Goal: Task Accomplishment & Management: Use online tool/utility

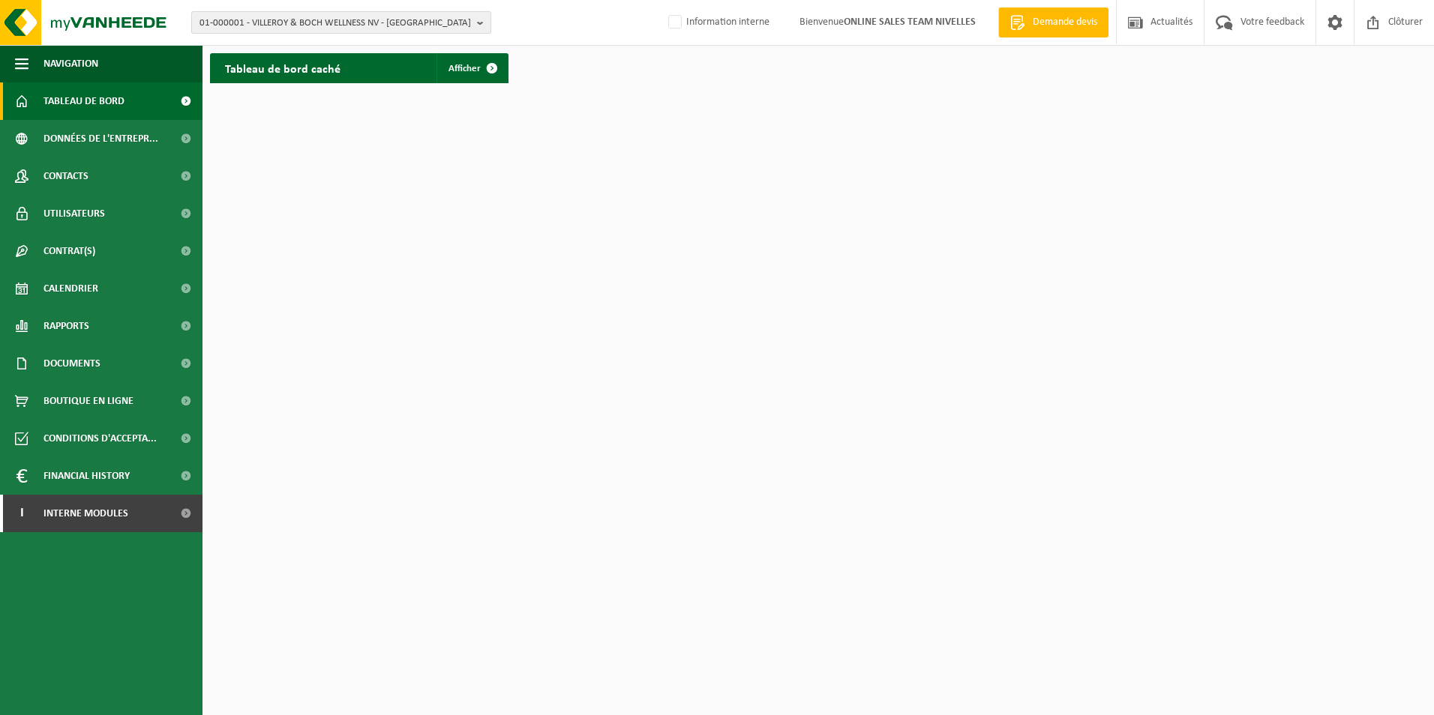
click at [298, 28] on span "01-000001 - VILLEROY & BOCH WELLNESS NV - ROESELARE" at bounding box center [334, 23] width 271 height 22
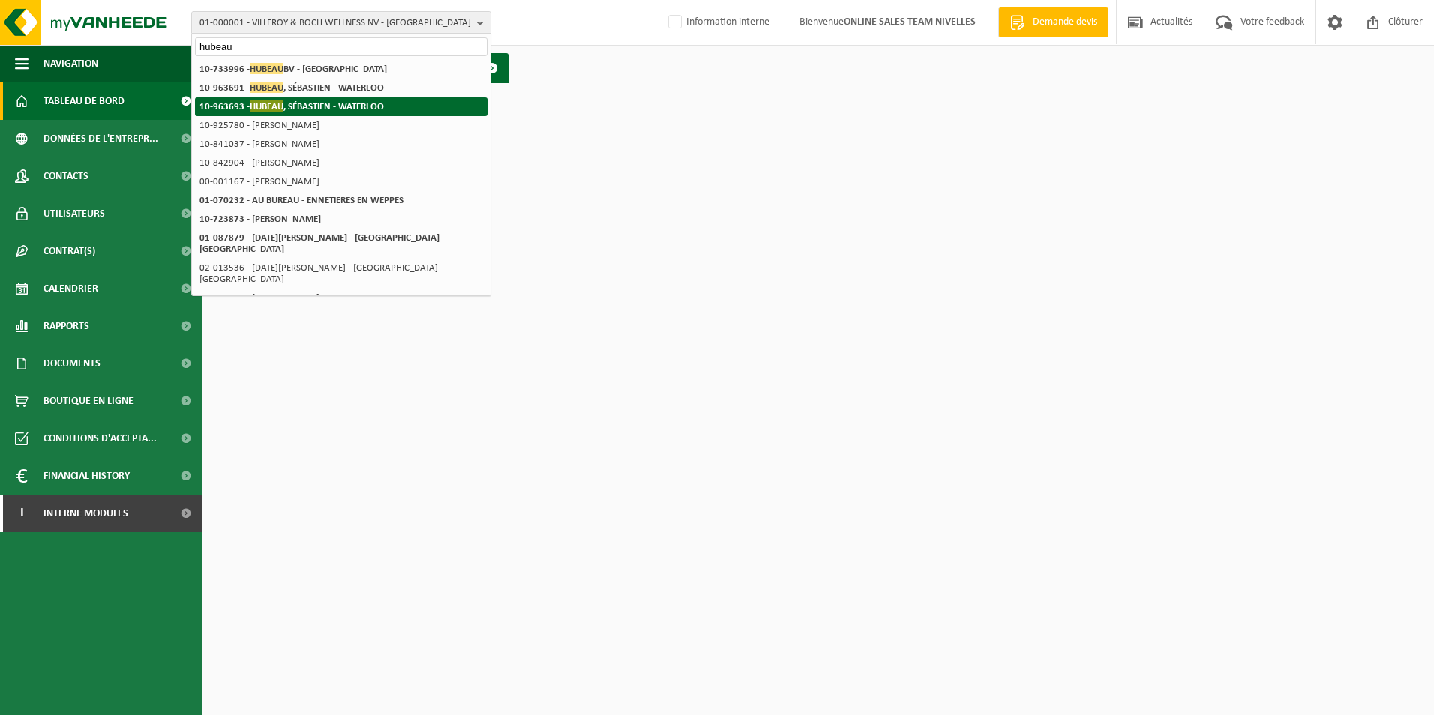
type input "hubeau"
click at [331, 112] on li "10-963693 - HUBEAU , SÉBASTIEN - WATERLOO" at bounding box center [341, 106] width 292 height 19
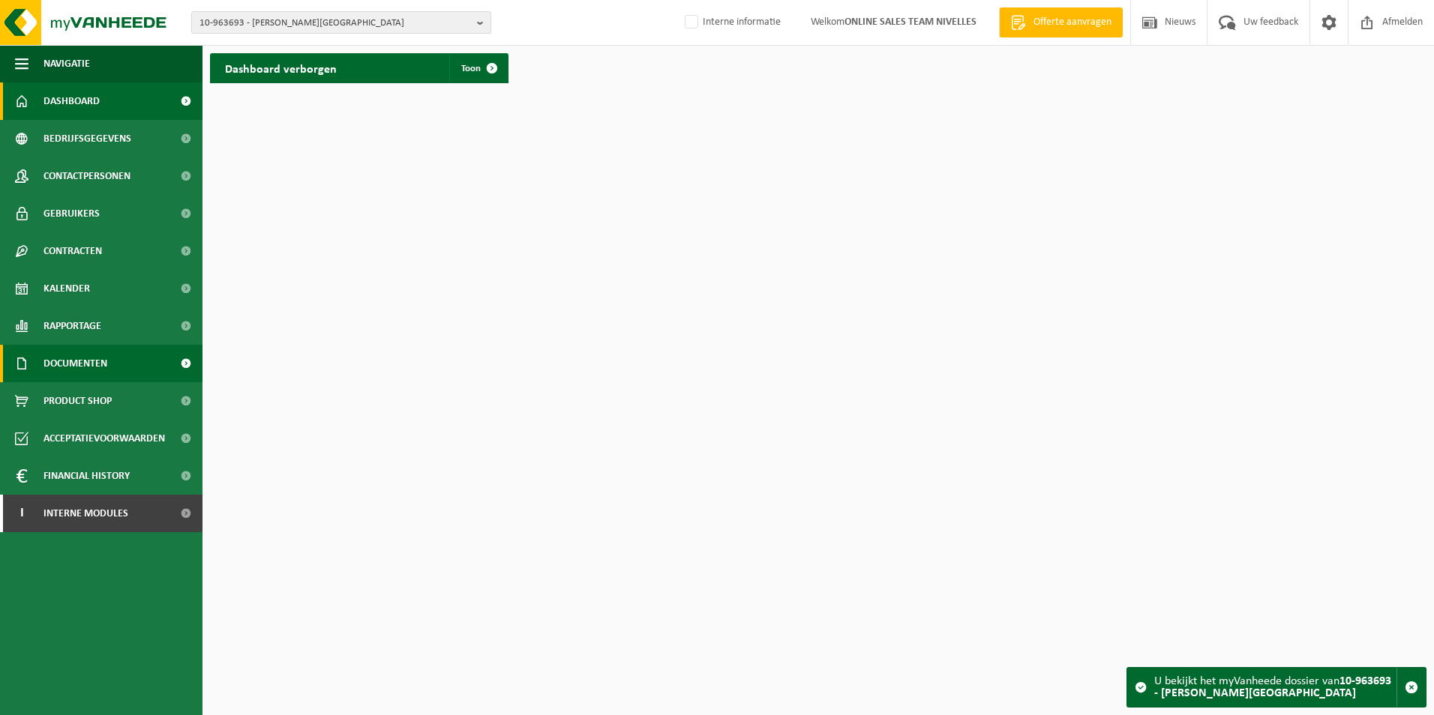
click at [112, 366] on link "Documenten" at bounding box center [101, 363] width 202 height 37
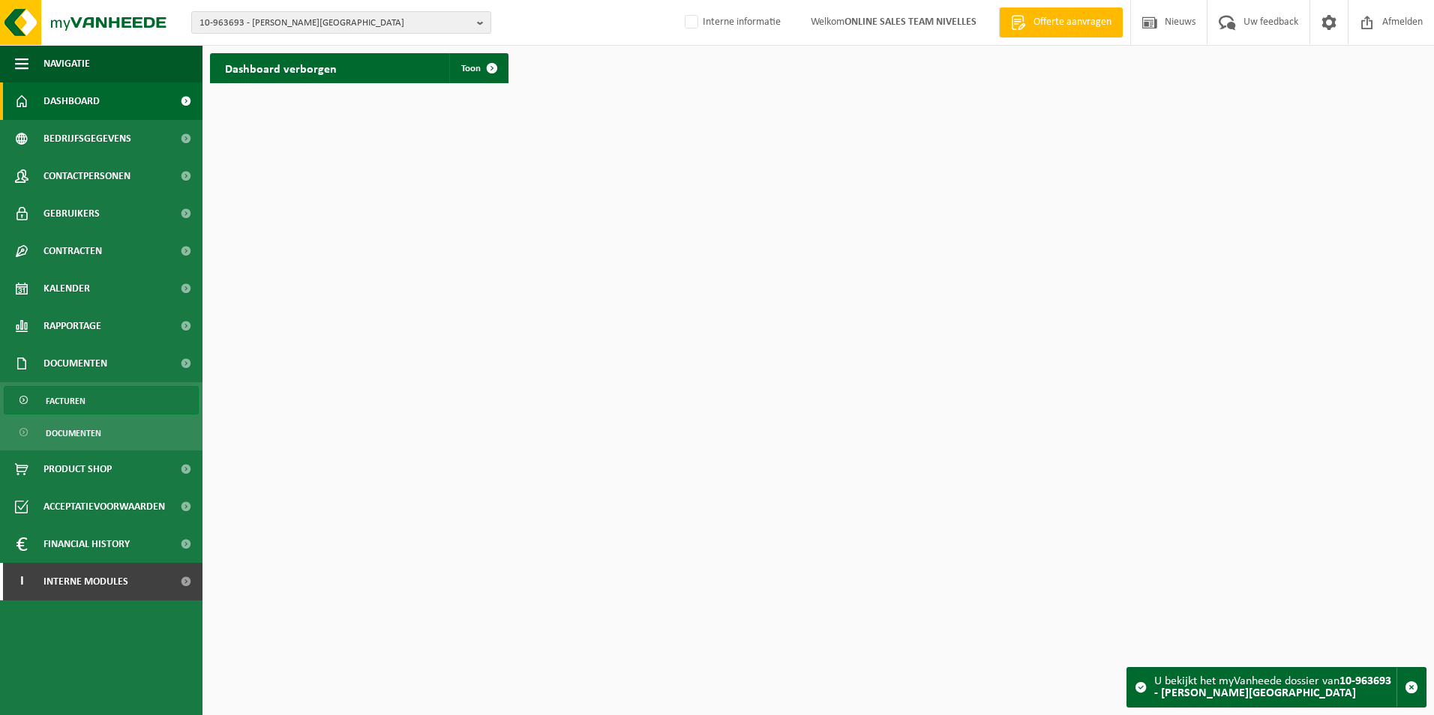
click at [82, 397] on span "Facturen" at bounding box center [66, 401] width 40 height 28
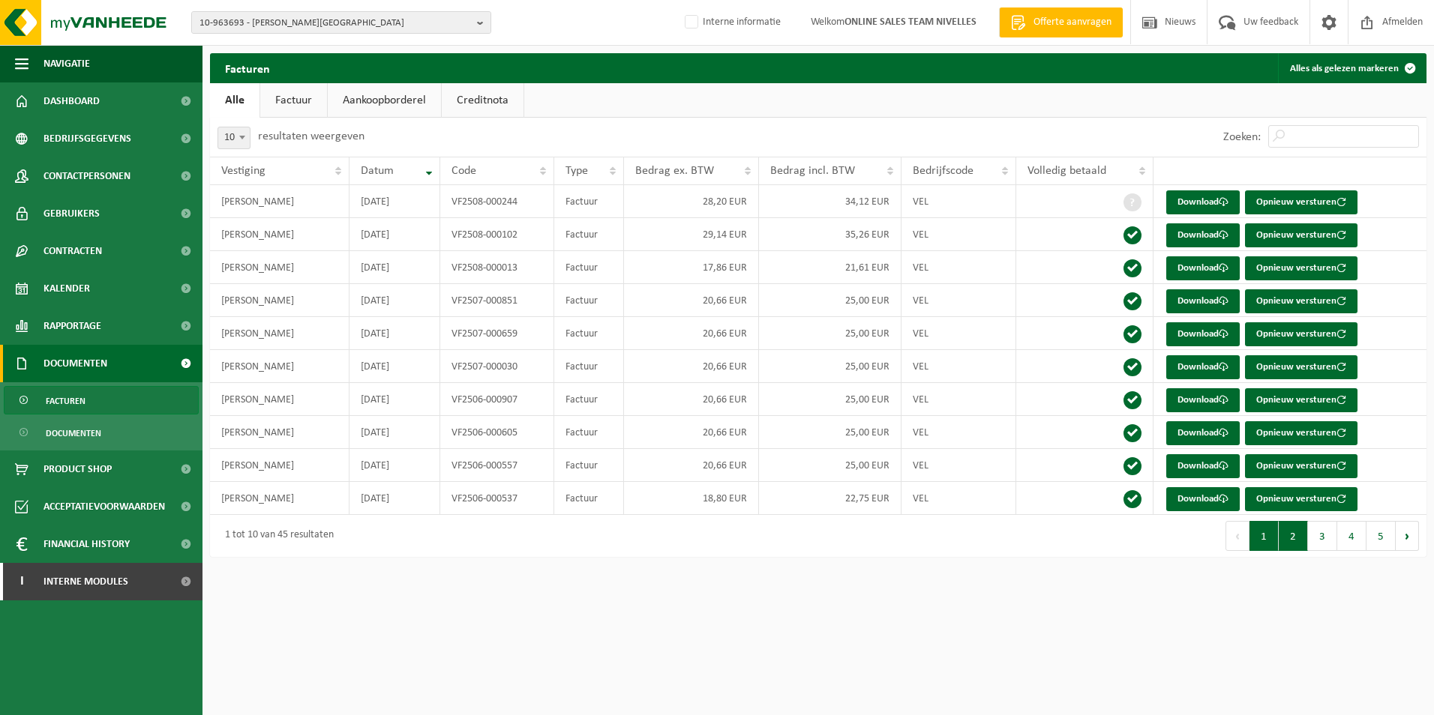
click at [1300, 547] on button "2" at bounding box center [1293, 536] width 29 height 30
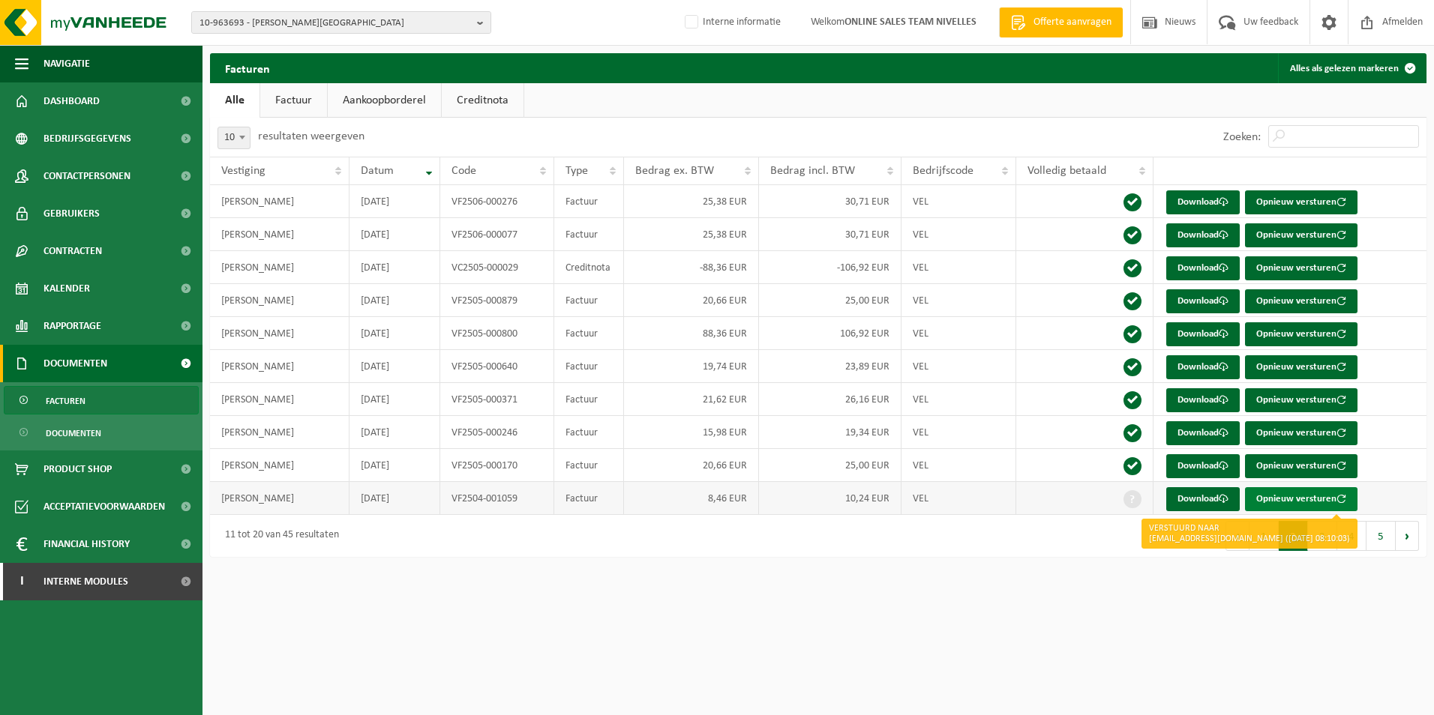
click at [1295, 499] on button "Opnieuw versturen" at bounding box center [1301, 499] width 112 height 24
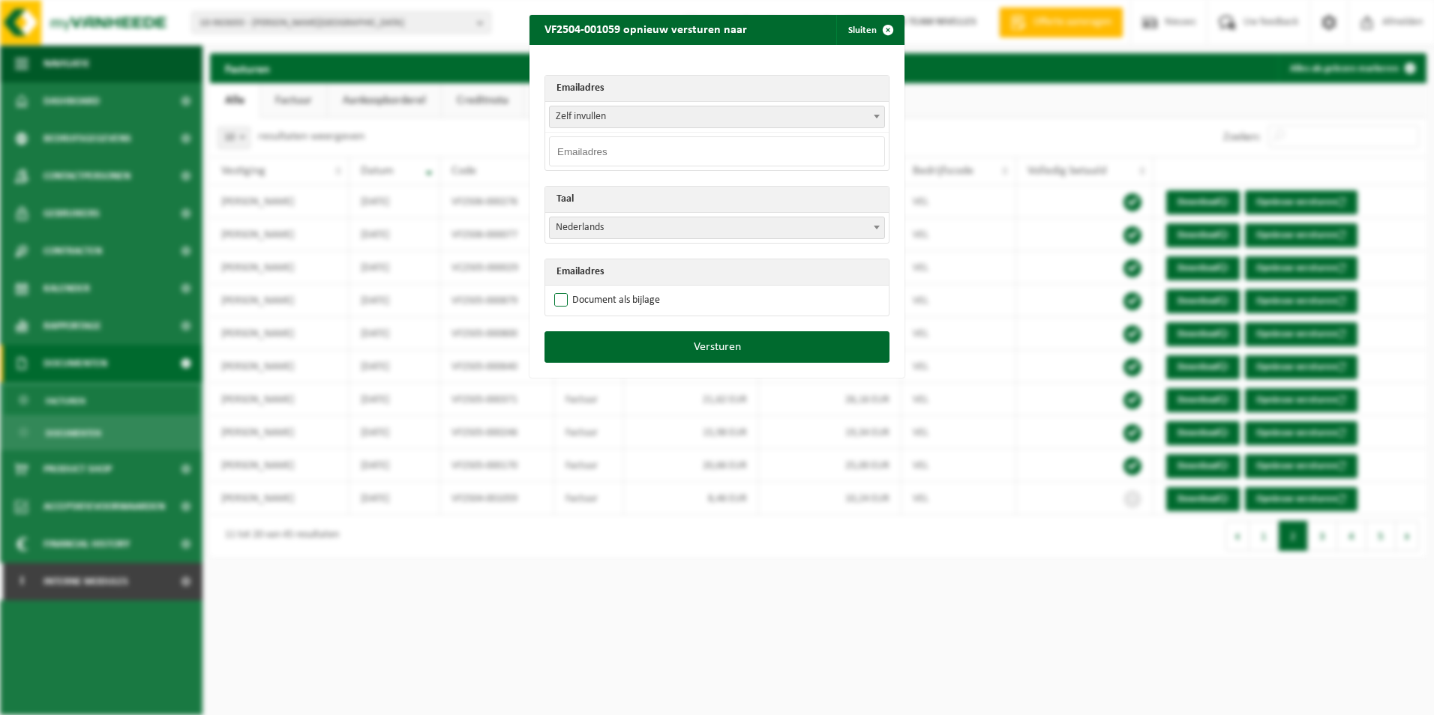
click at [559, 301] on label "Document als bijlage" at bounding box center [605, 300] width 109 height 22
click at [559, 289] on input "Document als bijlage" at bounding box center [735, 289] width 375 height 1
checkbox input "true"
click at [601, 226] on span "Nederlands" at bounding box center [717, 227] width 334 height 21
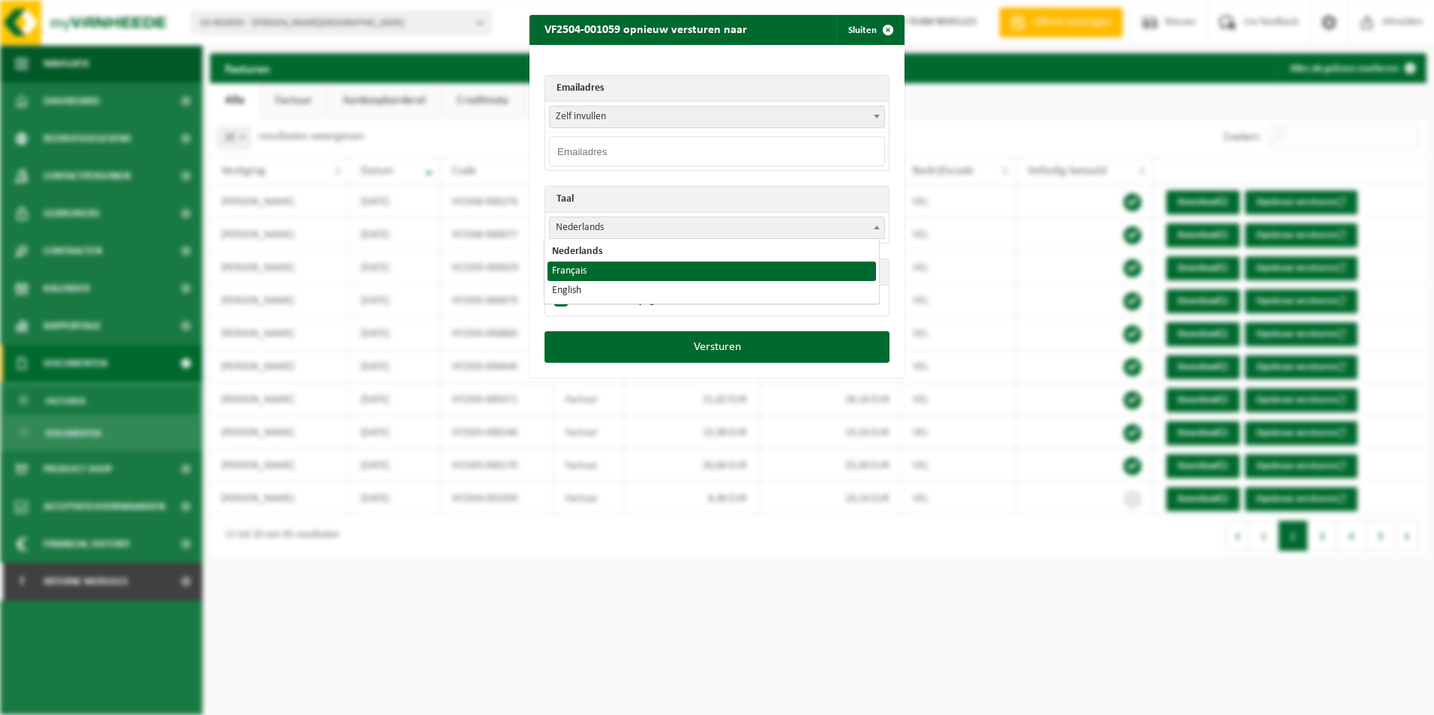
select select "fr"
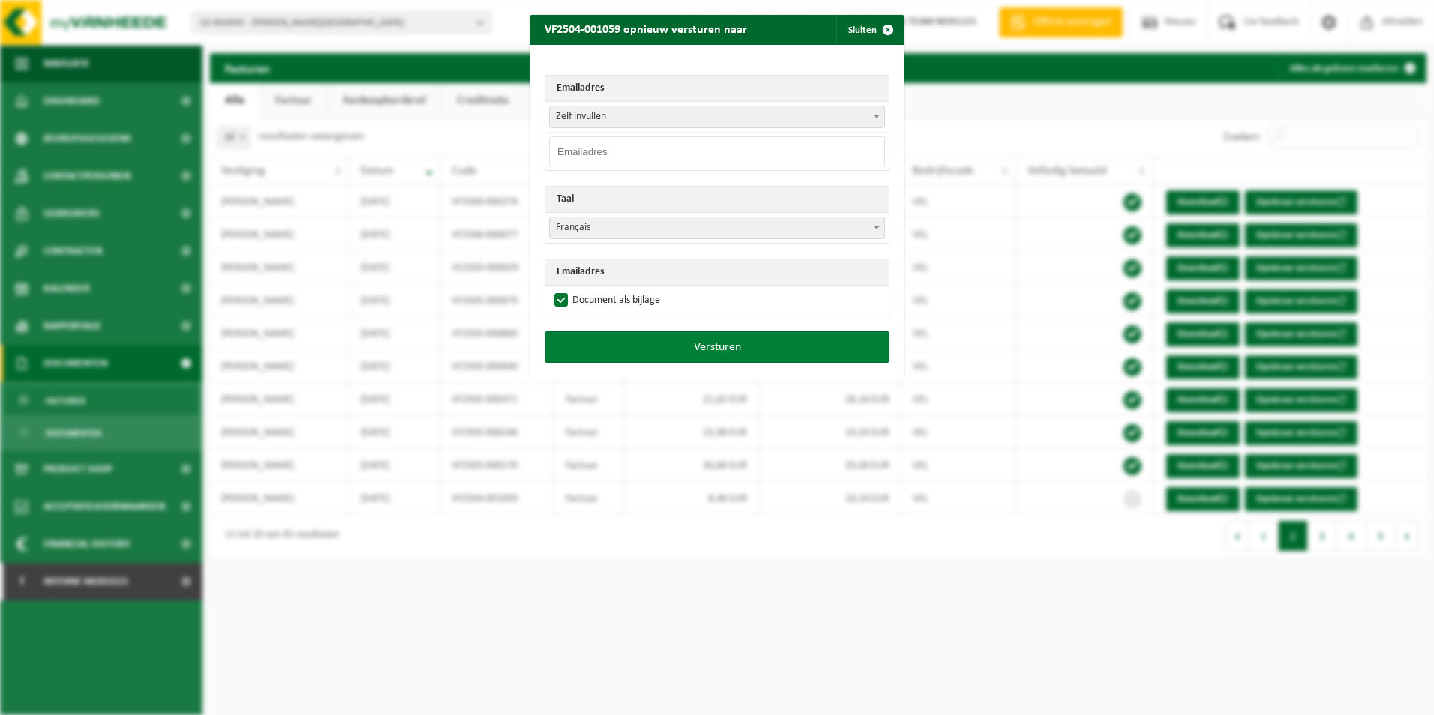
click at [706, 344] on button "Versturen" at bounding box center [716, 346] width 345 height 31
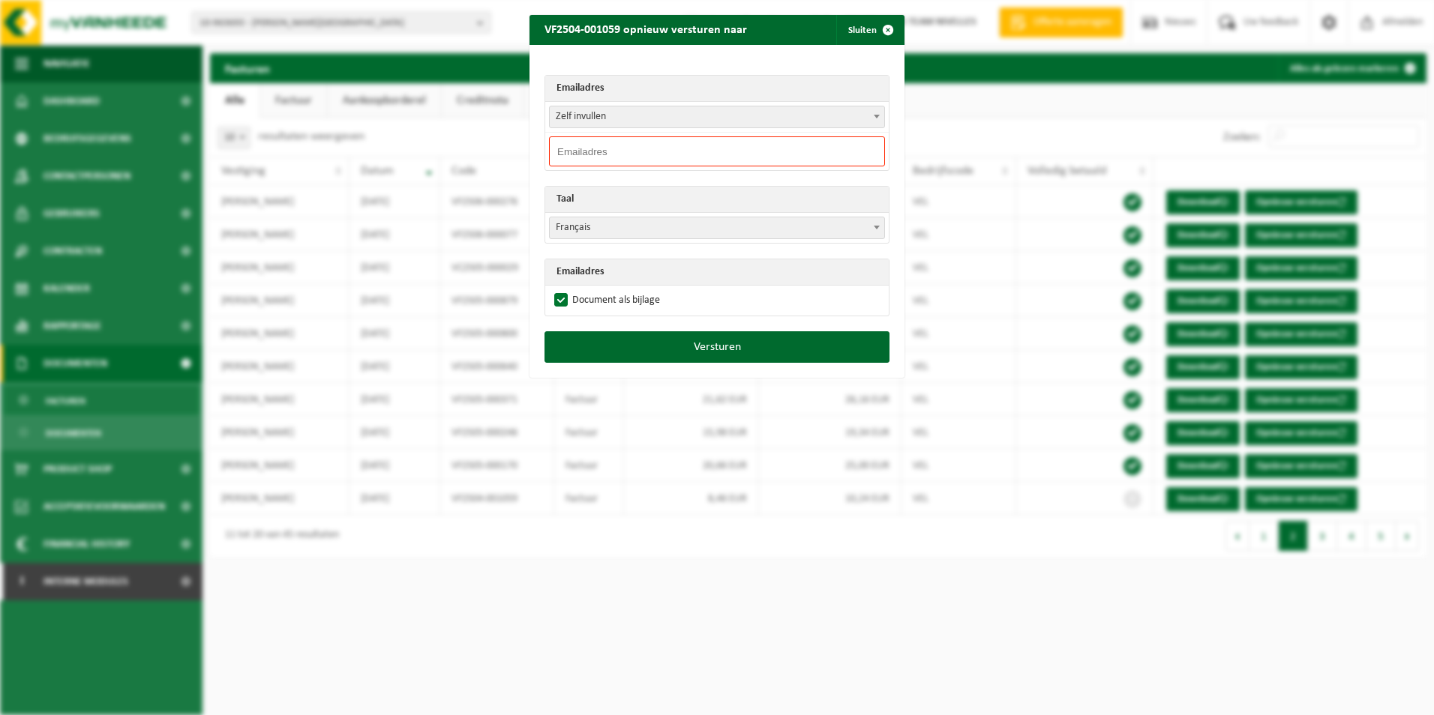
click at [612, 151] on input "email" at bounding box center [717, 151] width 336 height 30
click at [879, 27] on span "button" at bounding box center [888, 30] width 30 height 30
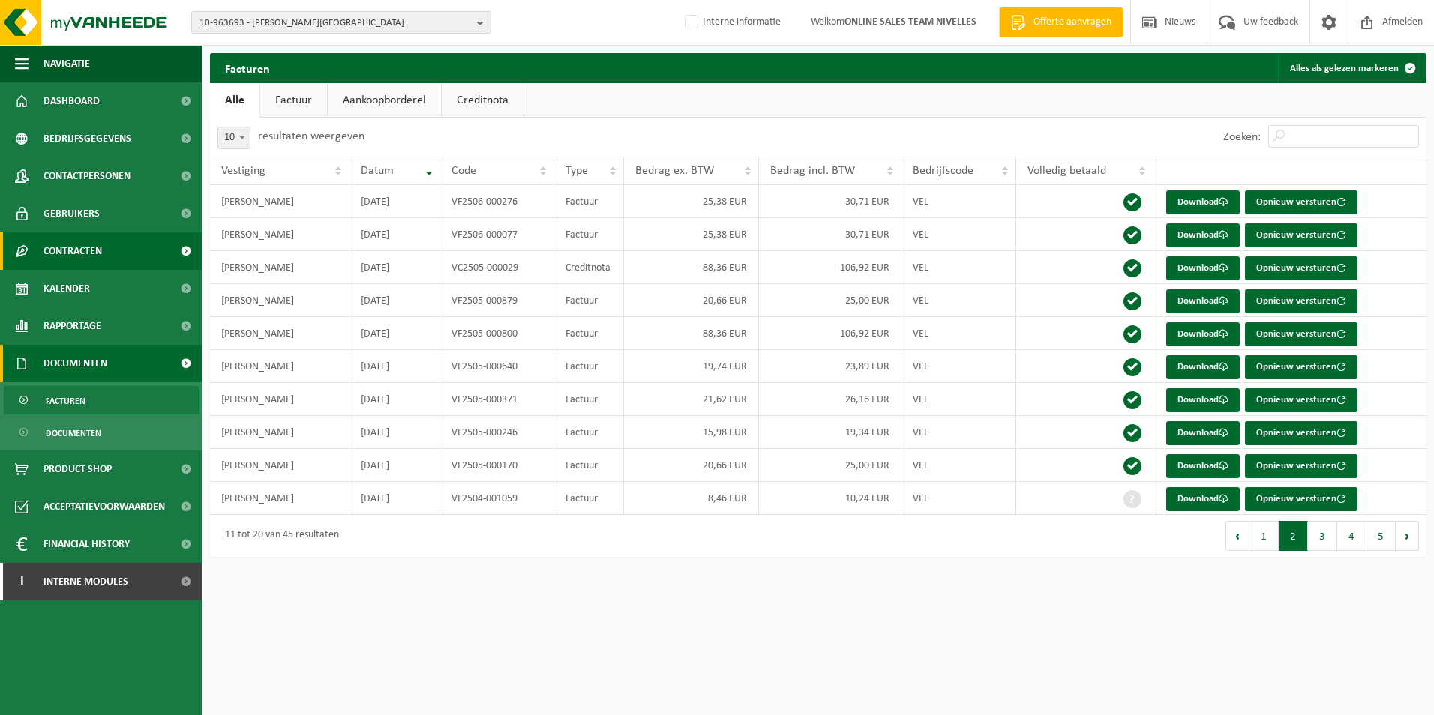
click at [94, 254] on span "Contracten" at bounding box center [72, 250] width 58 height 37
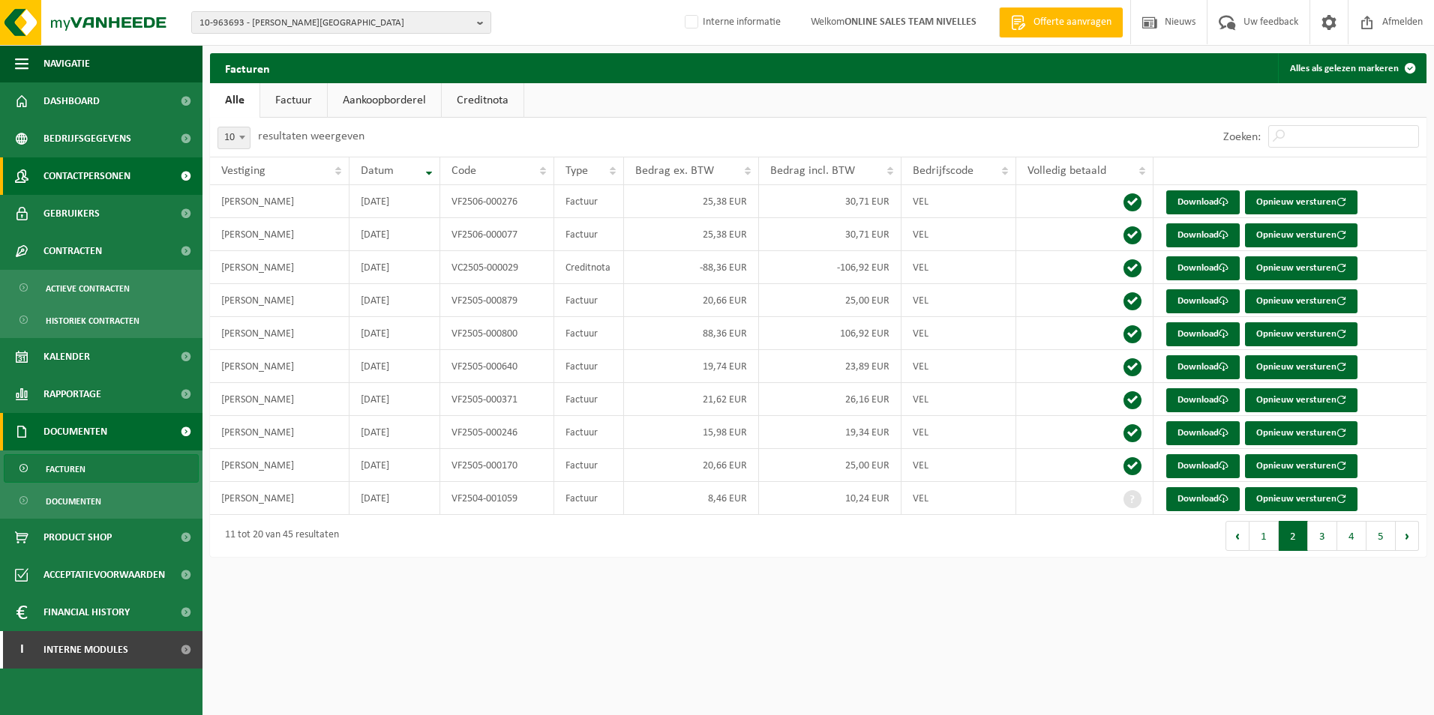
click at [97, 172] on span "Contactpersonen" at bounding box center [86, 175] width 87 height 37
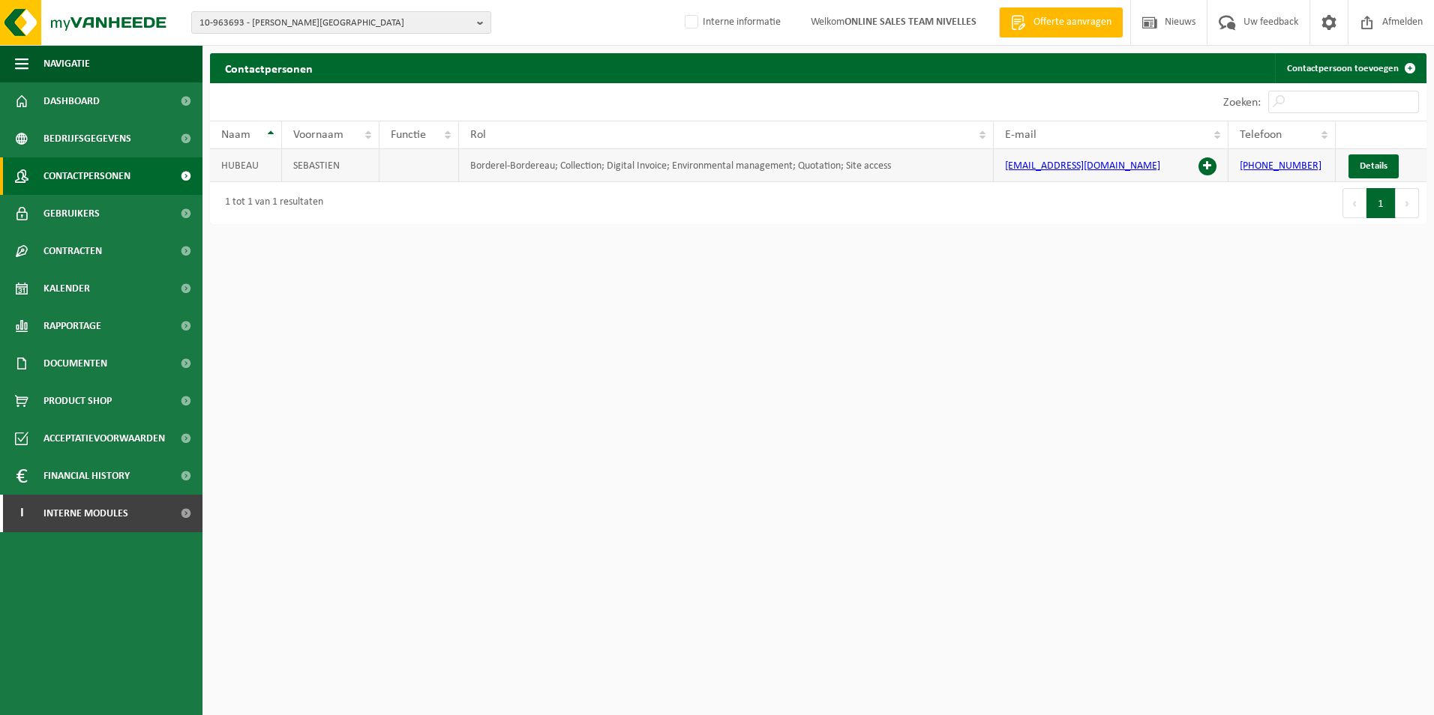
drag, startPoint x: 1162, startPoint y: 169, endPoint x: 1004, endPoint y: 162, distance: 158.4
click at [1004, 162] on td "[EMAIL_ADDRESS][DOMAIN_NAME]" at bounding box center [1111, 165] width 235 height 33
copy link "[EMAIL_ADDRESS][DOMAIN_NAME]"
click at [85, 360] on span "Documenten" at bounding box center [75, 363] width 64 height 37
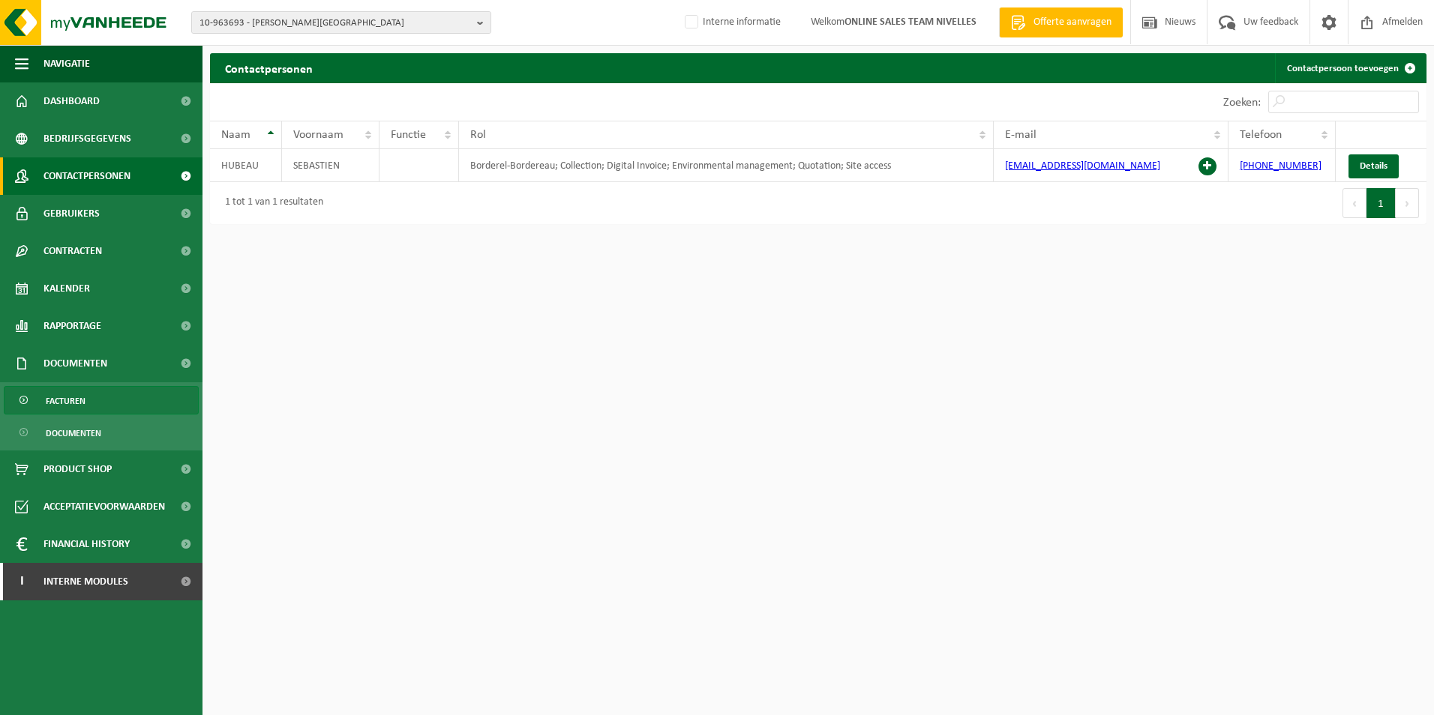
click at [100, 397] on link "Facturen" at bounding box center [101, 400] width 195 height 28
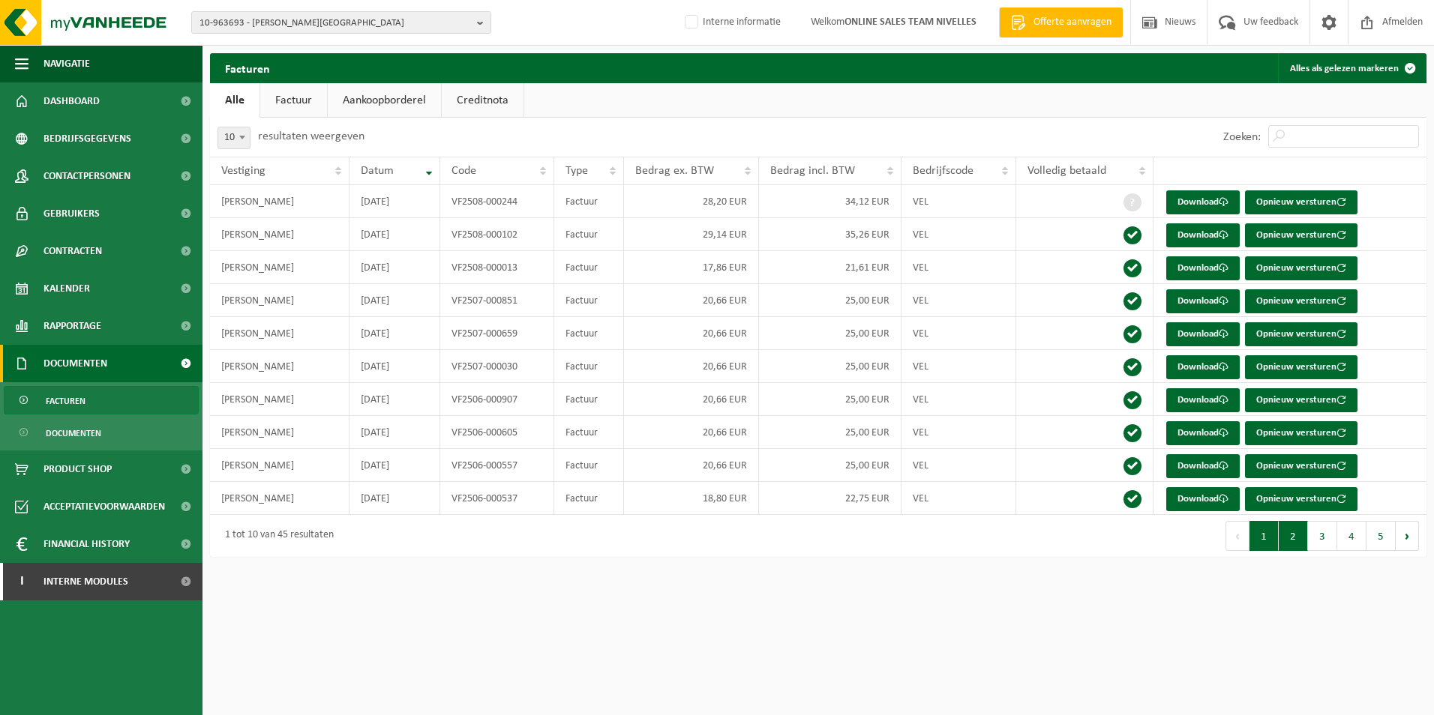
click at [1290, 538] on button "2" at bounding box center [1293, 536] width 29 height 30
click at [283, 500] on td "[PERSON_NAME]" at bounding box center [279, 498] width 139 height 33
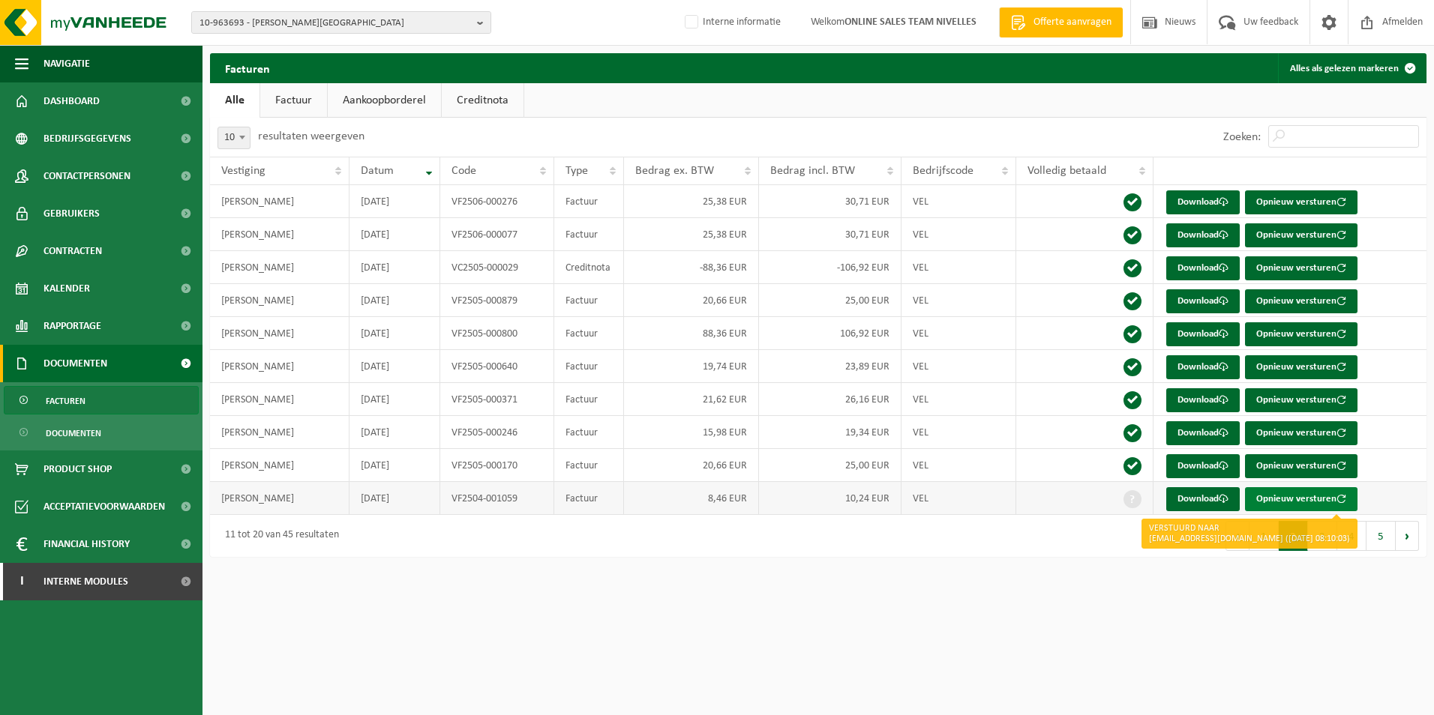
click at [1303, 496] on button "Opnieuw versturen" at bounding box center [1301, 499] width 112 height 24
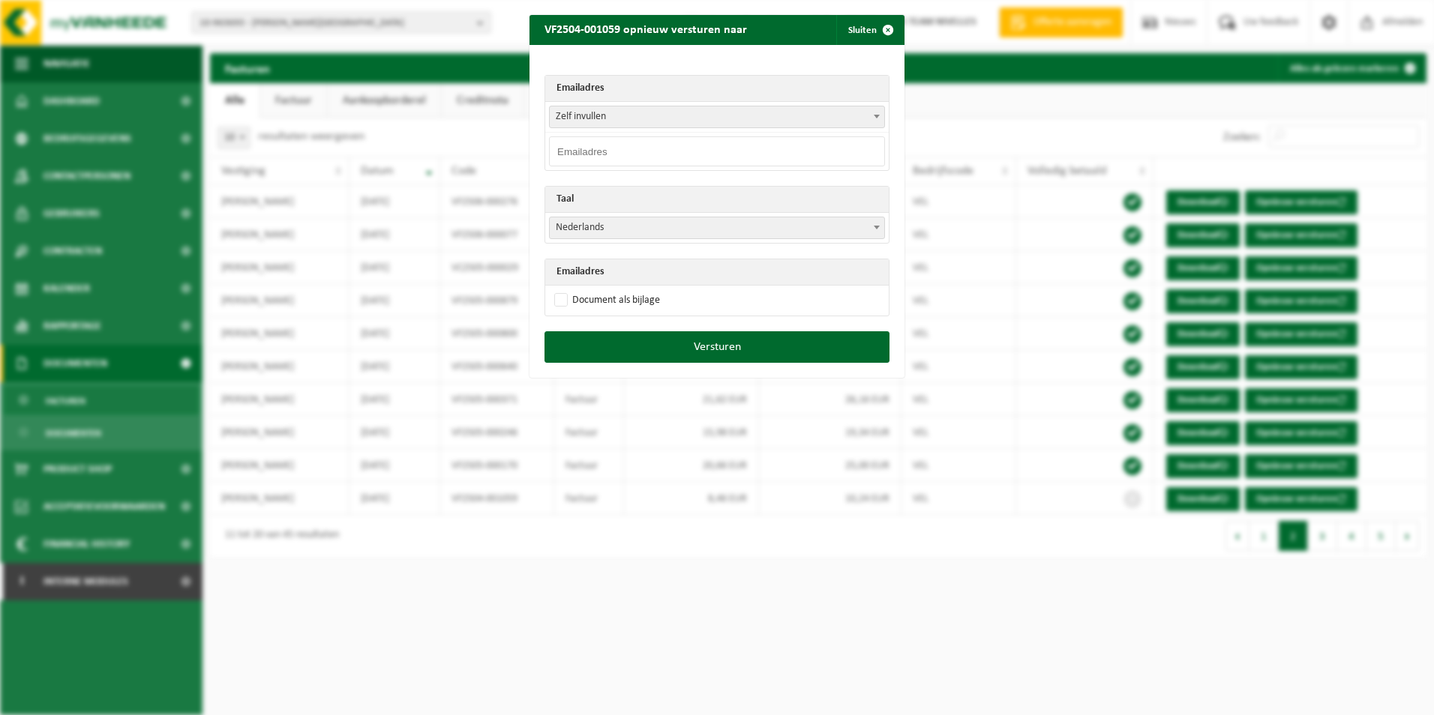
click at [593, 150] on input "email" at bounding box center [717, 151] width 336 height 30
type input "[EMAIL_ADDRESS][DOMAIN_NAME]"
click at [622, 235] on span "Nederlands" at bounding box center [717, 227] width 334 height 21
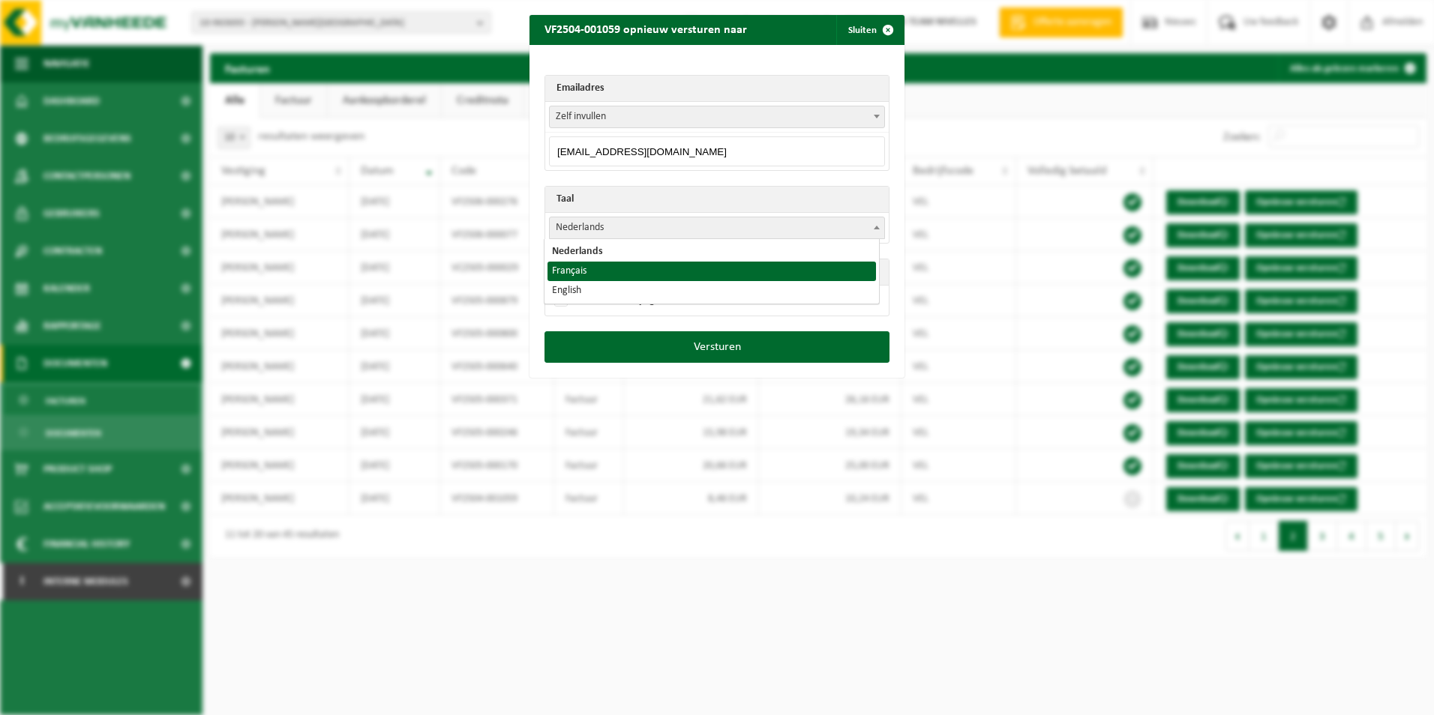
select select "fr"
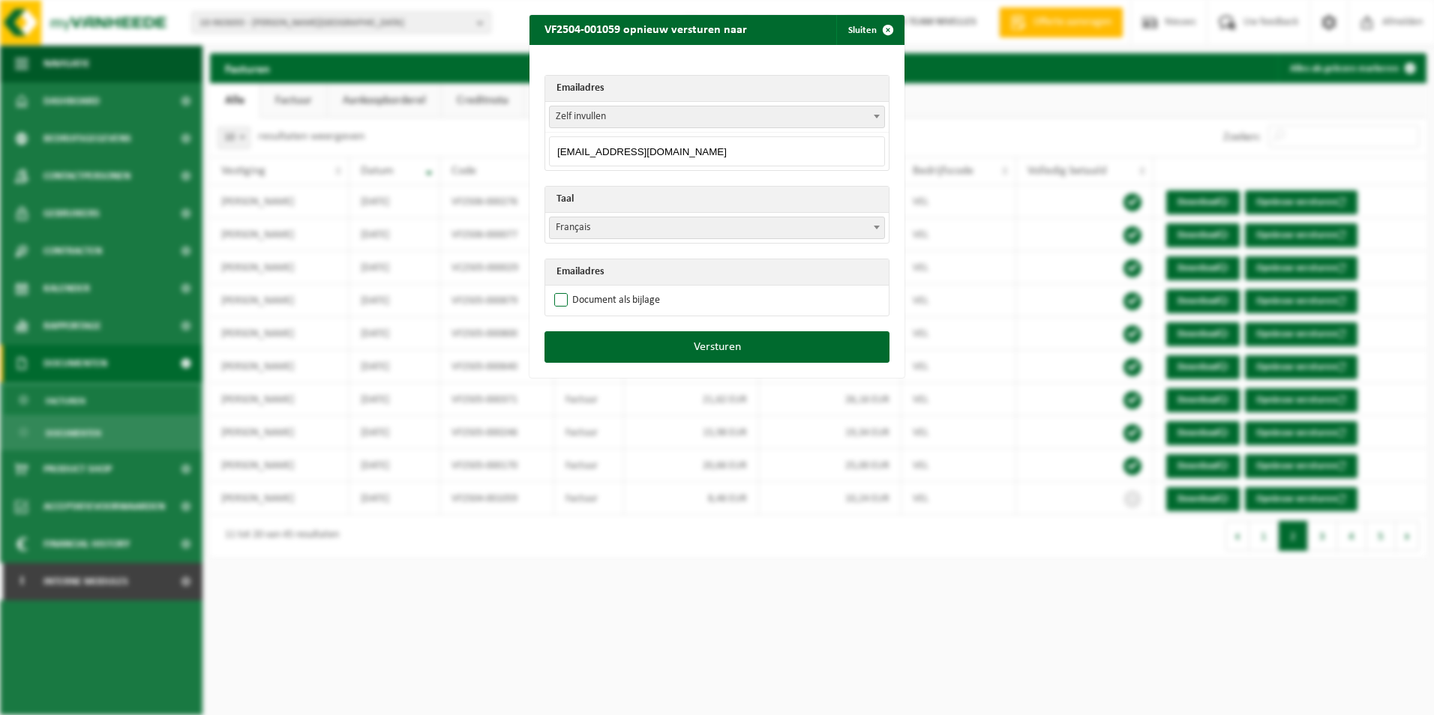
click at [558, 300] on label "Document als bijlage" at bounding box center [605, 300] width 109 height 22
click at [558, 289] on input "Document als bijlage" at bounding box center [735, 289] width 375 height 1
checkbox input "true"
click at [739, 353] on button "Versturen" at bounding box center [716, 346] width 345 height 31
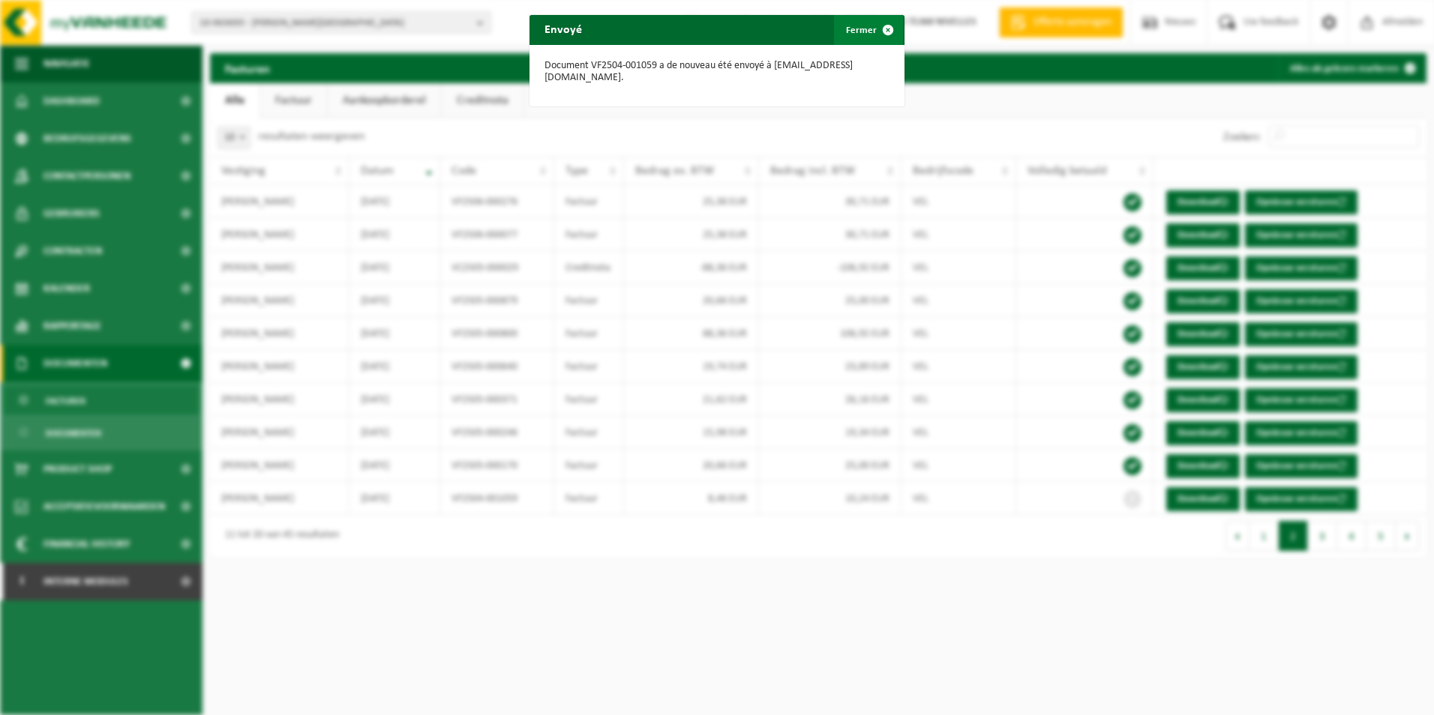
click at [882, 28] on span "button" at bounding box center [888, 30] width 30 height 30
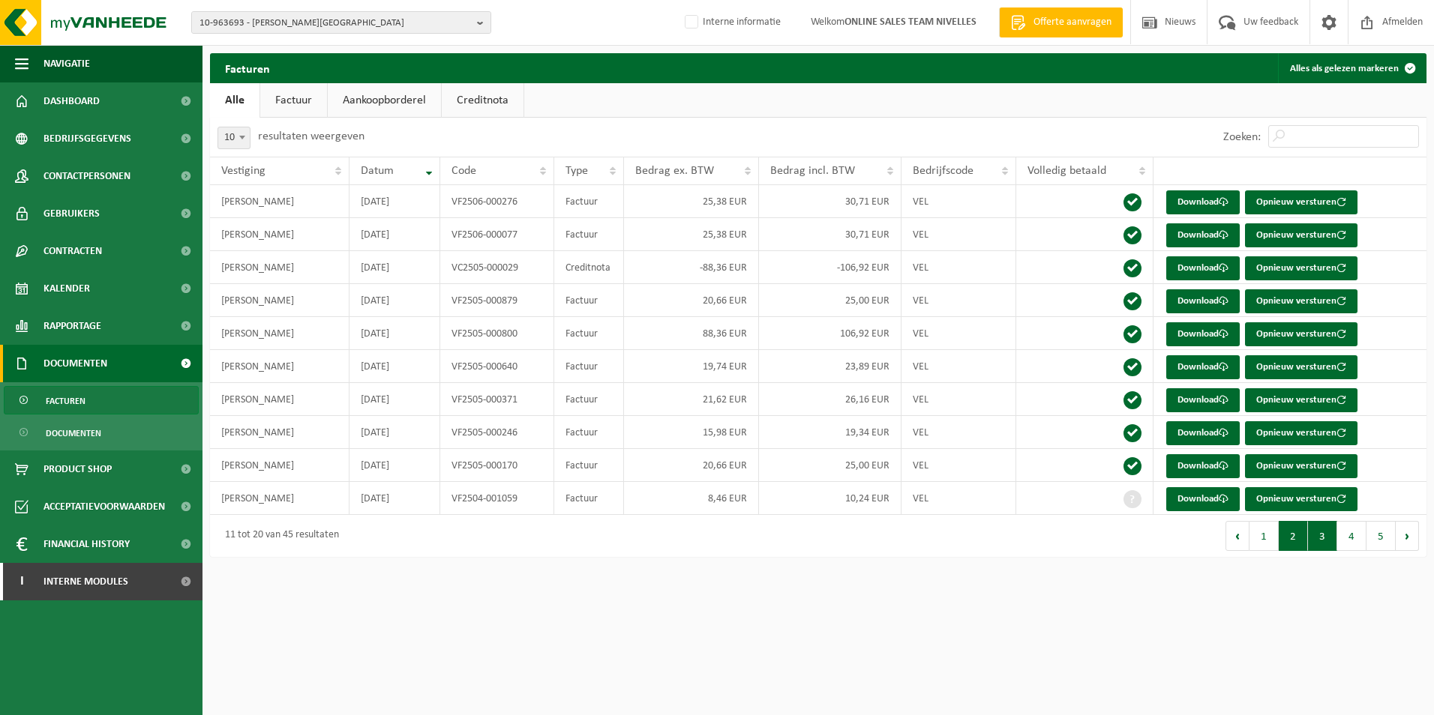
click at [1331, 541] on button "3" at bounding box center [1322, 536] width 29 height 30
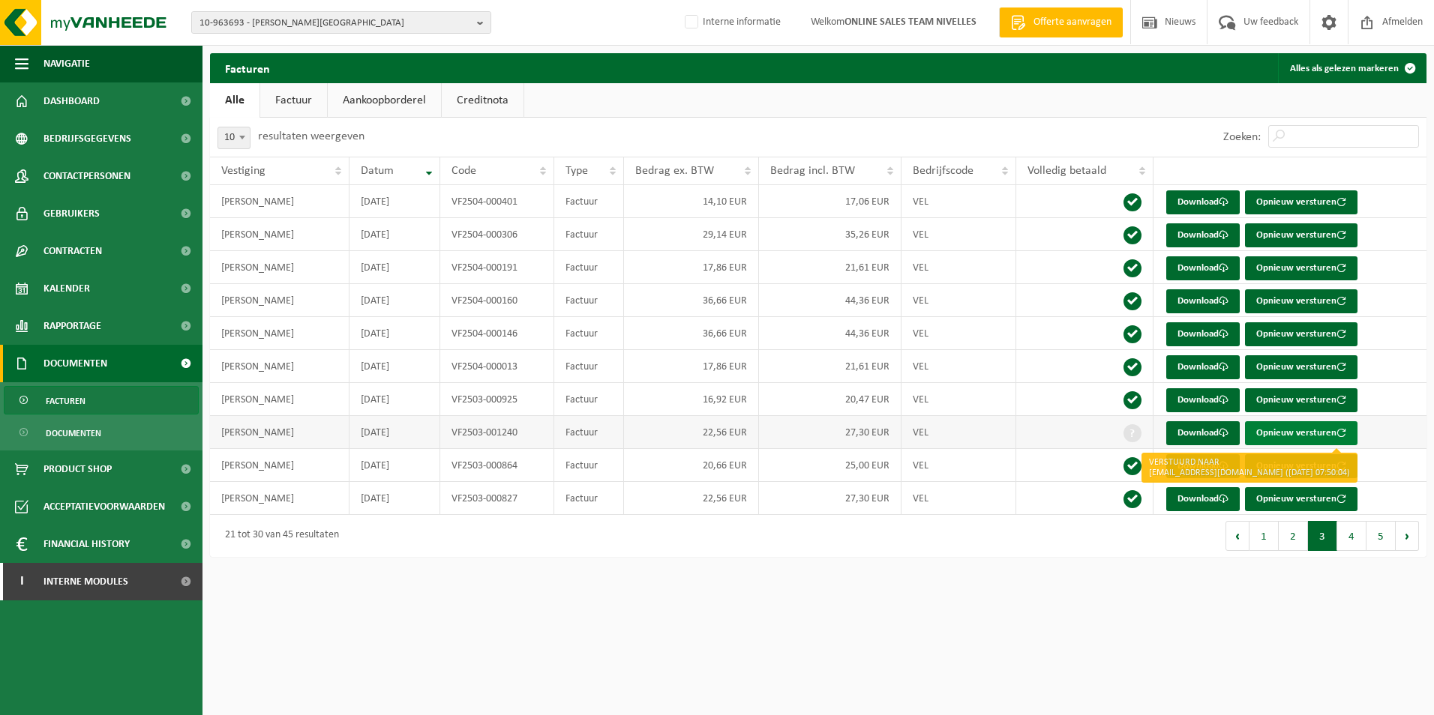
click at [1277, 434] on button "Opnieuw versturen" at bounding box center [1301, 433] width 112 height 24
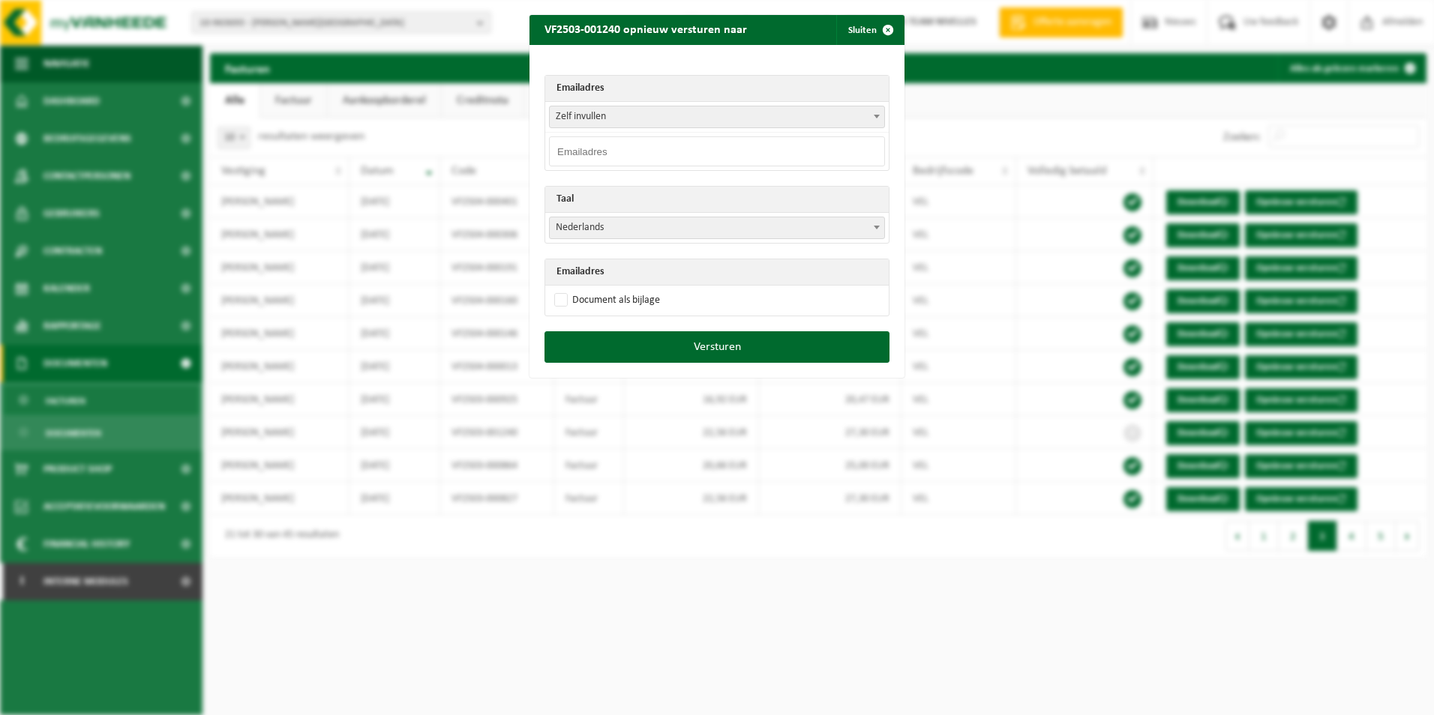
click at [607, 157] on input "email" at bounding box center [717, 151] width 336 height 30
type input "[EMAIL_ADDRESS][DOMAIN_NAME]"
click at [619, 224] on span "Nederlands" at bounding box center [717, 227] width 334 height 21
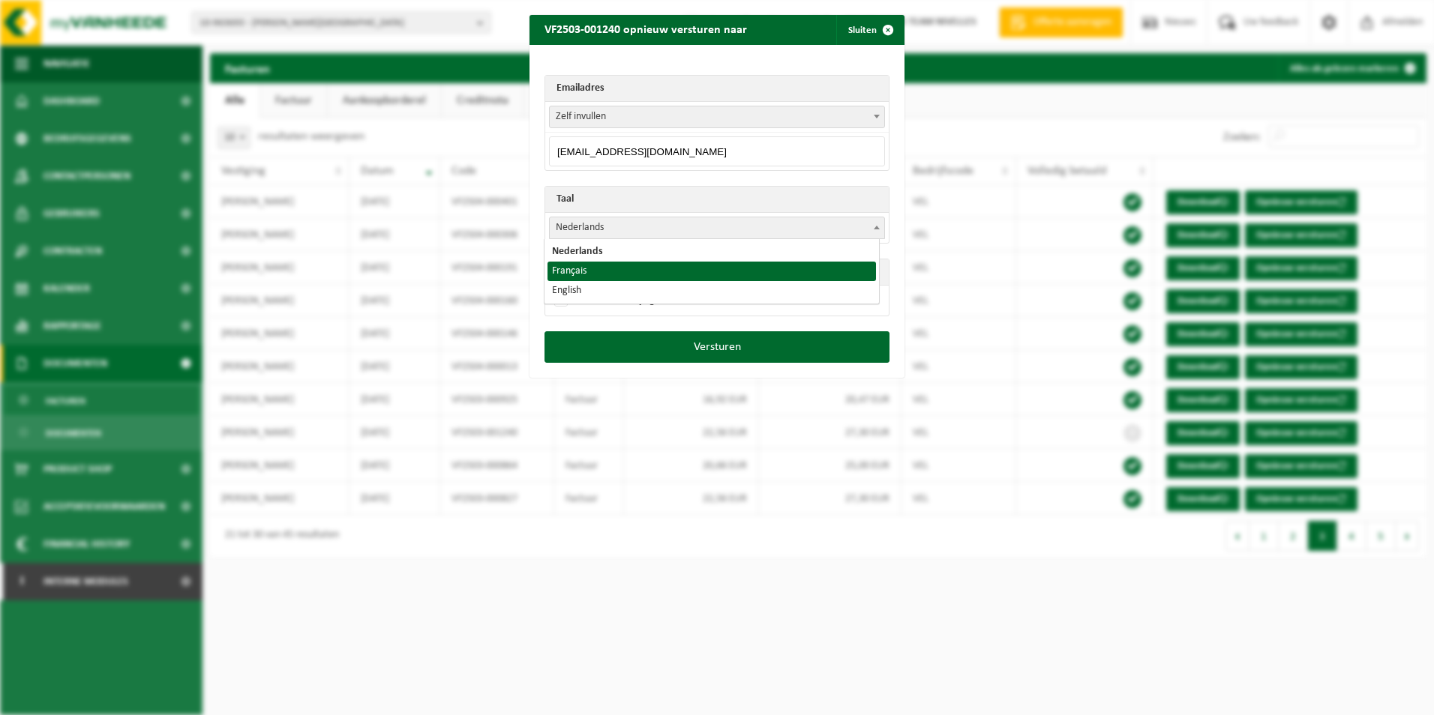
select select "fr"
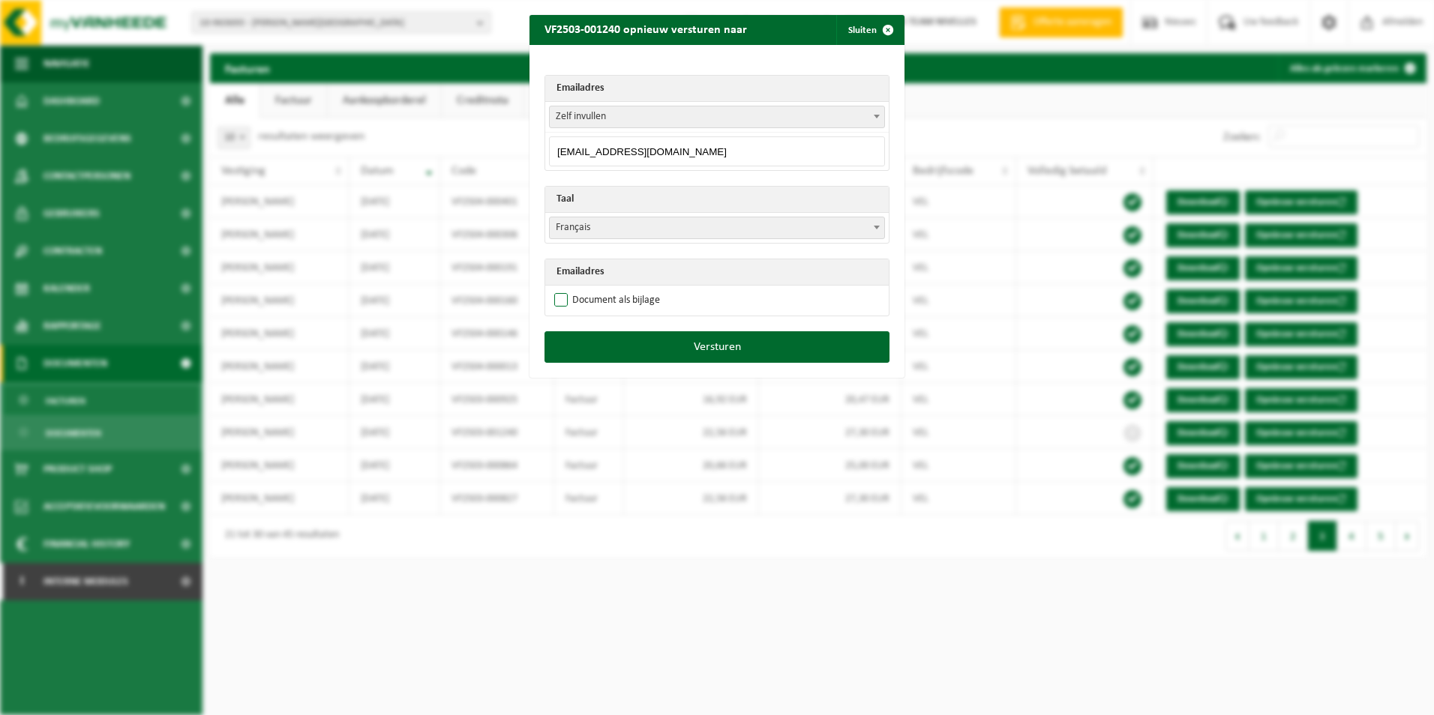
click at [555, 298] on label "Document als bijlage" at bounding box center [605, 300] width 109 height 22
click at [555, 289] on input "Document als bijlage" at bounding box center [735, 289] width 375 height 1
checkbox input "true"
click at [732, 352] on button "Versturen" at bounding box center [716, 346] width 345 height 31
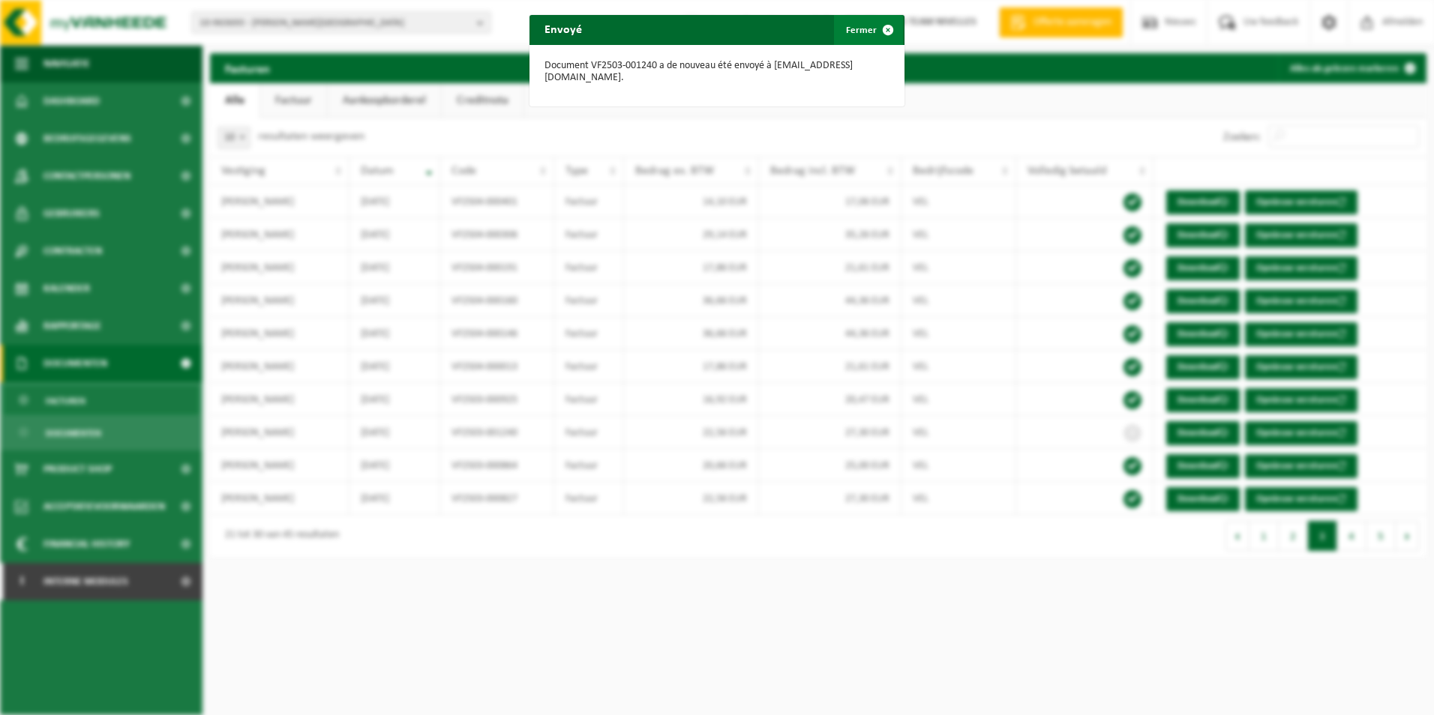
click at [859, 31] on button "Fermer" at bounding box center [868, 30] width 69 height 30
